Goal: Find specific page/section: Find specific page/section

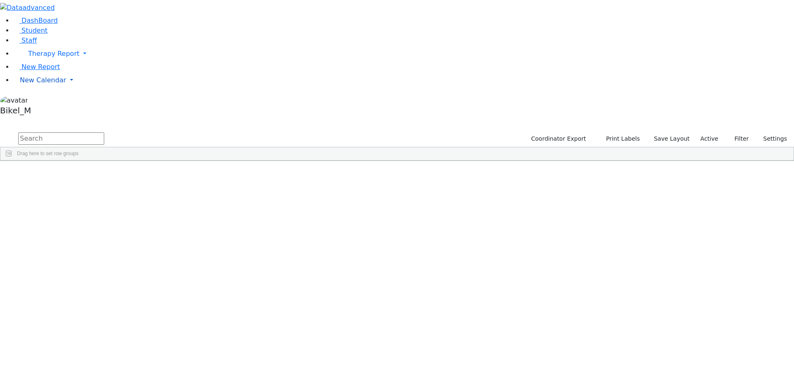
click at [41, 88] on link "New Calendar" at bounding box center [403, 80] width 781 height 17
click at [48, 110] on span "Teacher Report" at bounding box center [45, 107] width 50 height 8
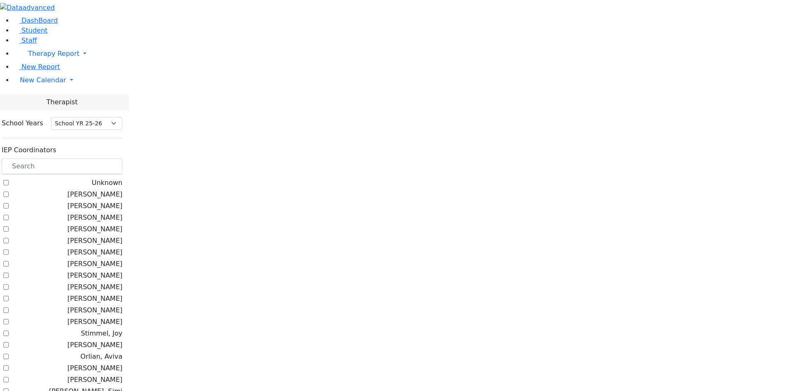
select select "212"
click at [113, 158] on input "text" at bounding box center [62, 166] width 121 height 16
